Goal: Task Accomplishment & Management: Complete application form

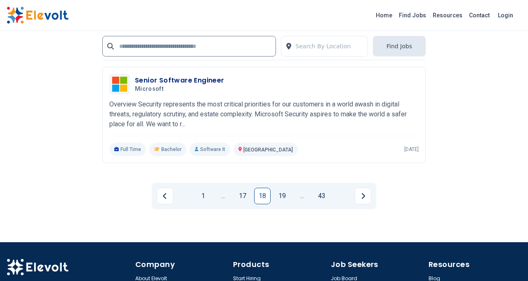
scroll to position [1879, 0]
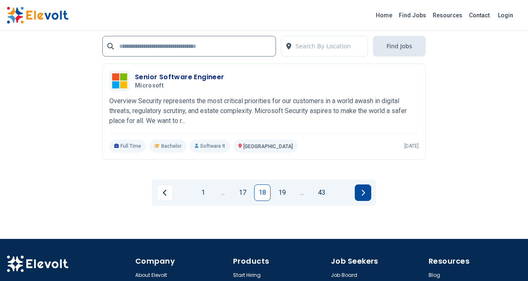
click at [361, 195] on button "Next page" at bounding box center [362, 192] width 16 height 16
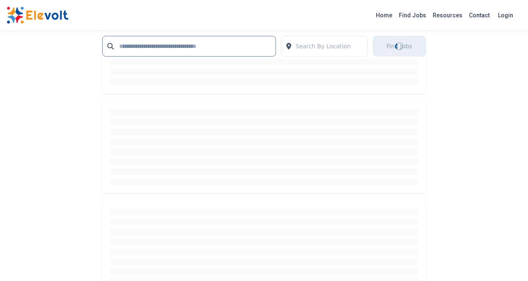
scroll to position [0, 0]
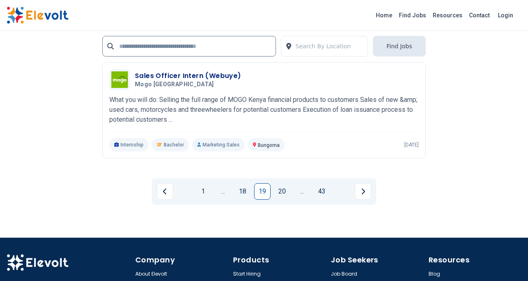
scroll to position [1919, 0]
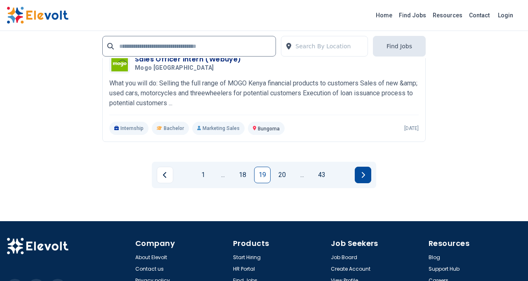
click at [359, 178] on button "Next page" at bounding box center [362, 175] width 16 height 16
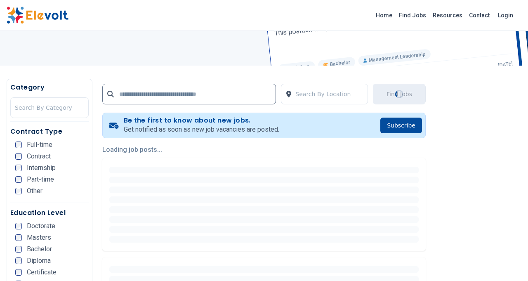
scroll to position [0, 0]
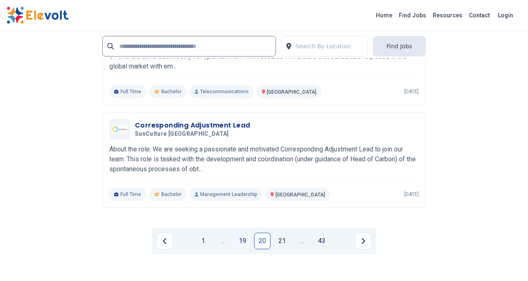
scroll to position [1853, 0]
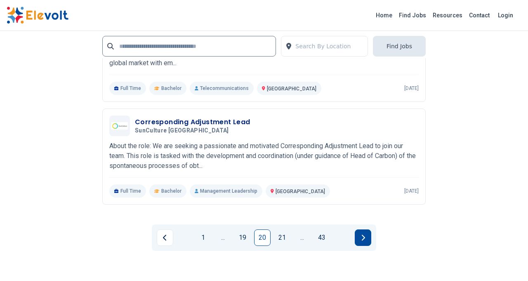
click at [359, 238] on button "Next page" at bounding box center [362, 237] width 16 height 16
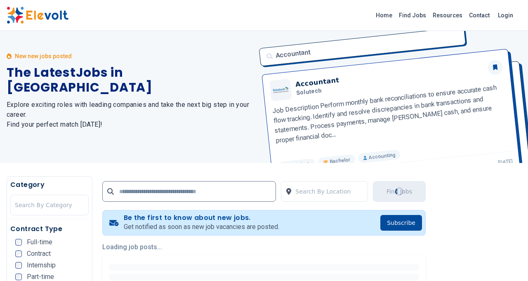
scroll to position [0, 0]
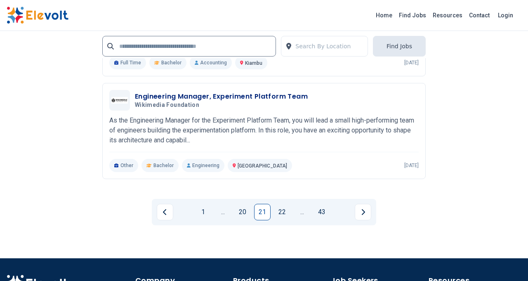
scroll to position [1859, 0]
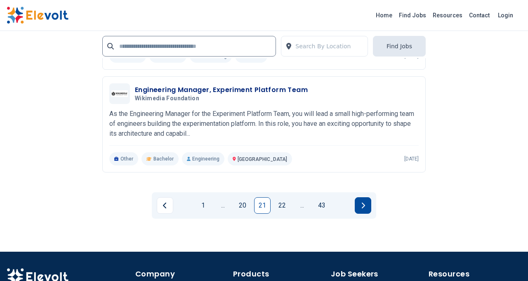
click at [359, 208] on button "Next page" at bounding box center [362, 205] width 16 height 16
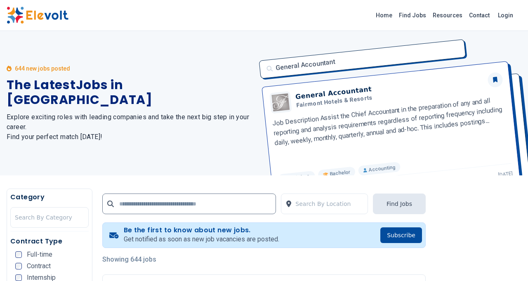
scroll to position [130, 0]
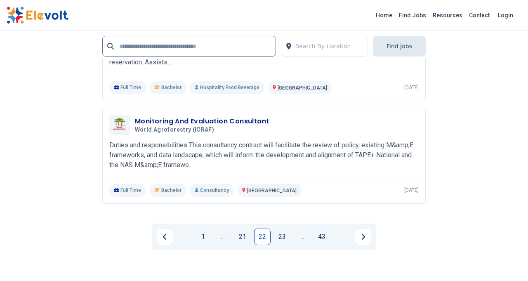
scroll to position [1844, 0]
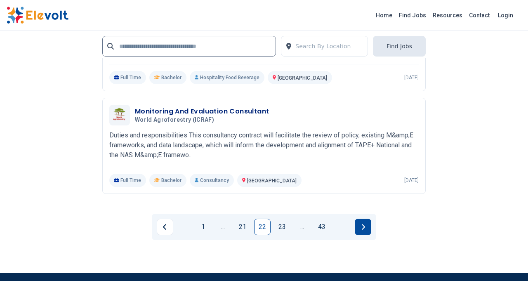
click at [358, 228] on button "Next page" at bounding box center [362, 226] width 16 height 16
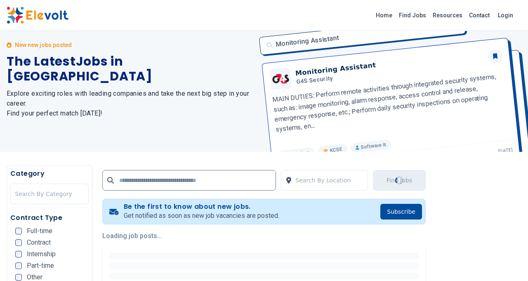
scroll to position [0, 0]
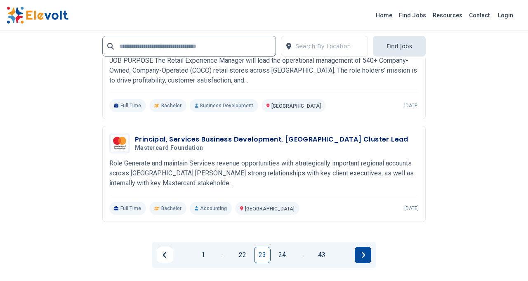
scroll to position [1833, 0]
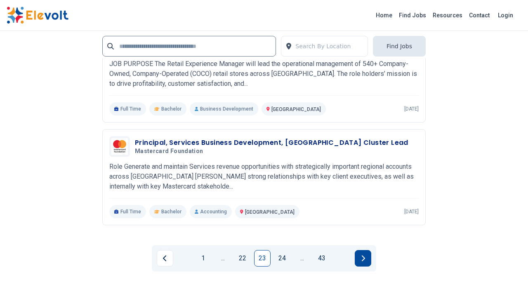
click at [361, 264] on button "Next page" at bounding box center [362, 258] width 16 height 16
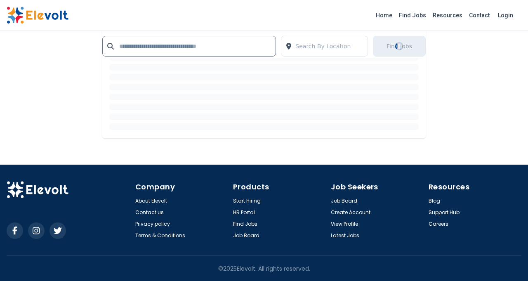
scroll to position [1613, 0]
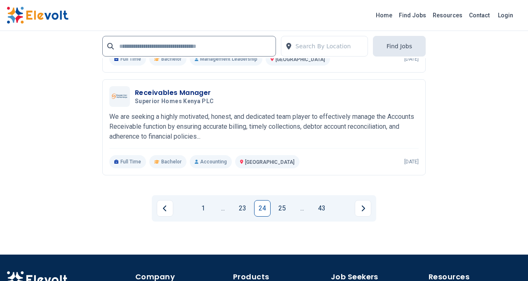
scroll to position [1939, 0]
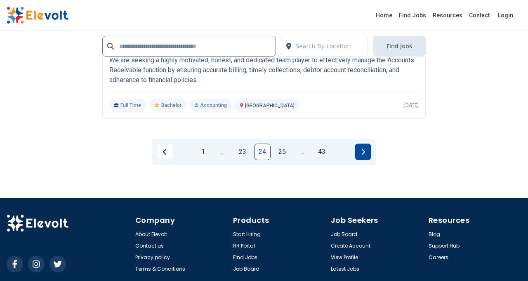
click at [359, 151] on button "Next page" at bounding box center [362, 151] width 16 height 16
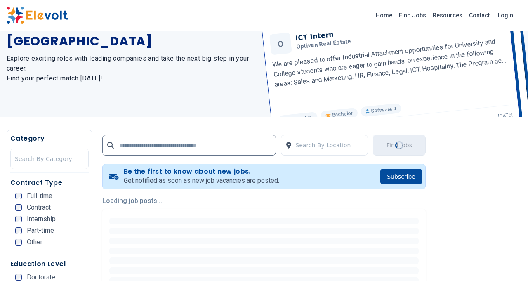
scroll to position [0, 0]
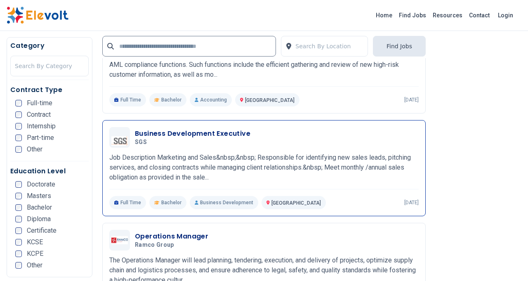
scroll to position [846, 0]
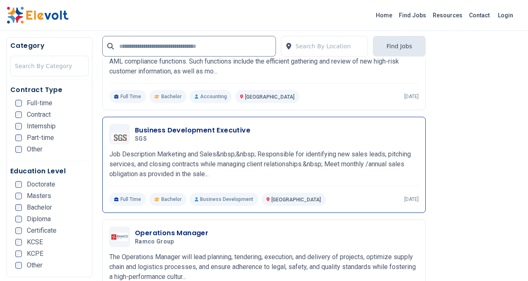
click at [225, 128] on h3 "Business Development Executive" at bounding box center [192, 130] width 115 height 10
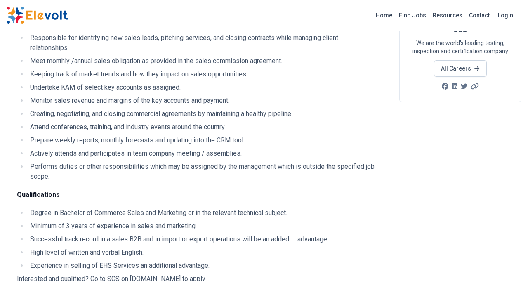
scroll to position [54, 0]
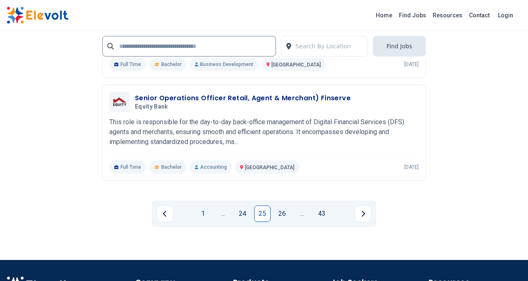
scroll to position [1794, 0]
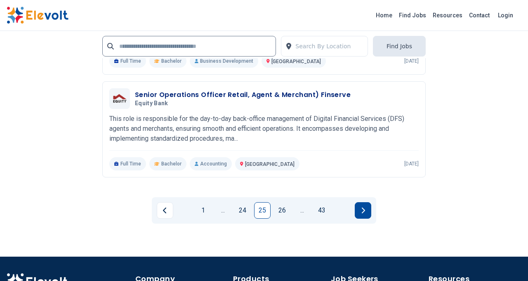
click at [361, 217] on button "Next page" at bounding box center [362, 210] width 16 height 16
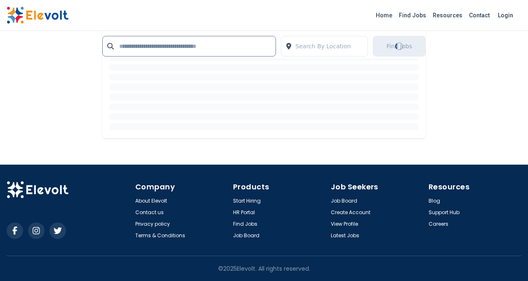
scroll to position [0, 0]
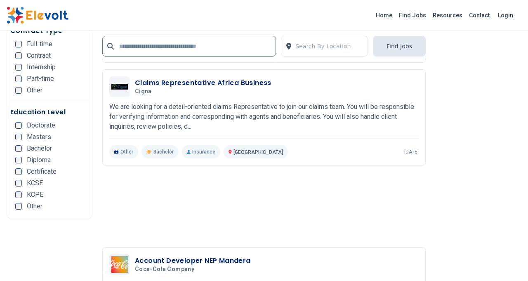
scroll to position [1533, 0]
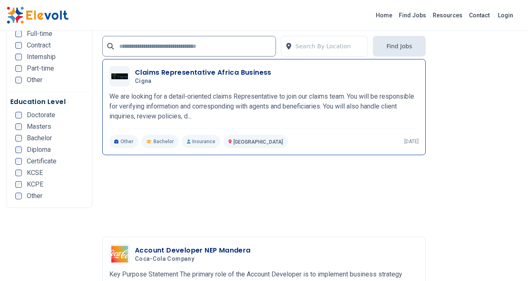
click at [204, 65] on div "Claims Representative Africa Business Cigna 08/25/2025 09/24/2025 Nairobi KE We…" at bounding box center [263, 107] width 323 height 96
click at [205, 73] on h3 "Claims Representative Africa Business" at bounding box center [203, 73] width 136 height 10
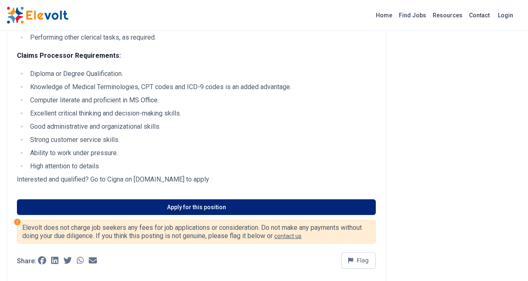
scroll to position [326, 0]
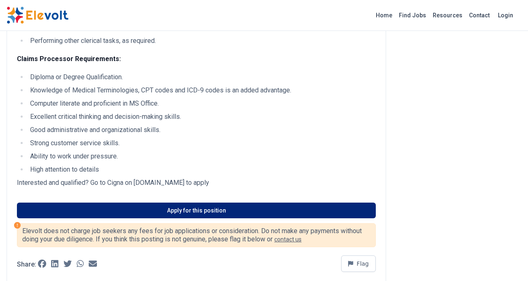
click at [338, 202] on link "Apply for this position" at bounding box center [196, 210] width 359 height 16
